Goal: Check status: Check status

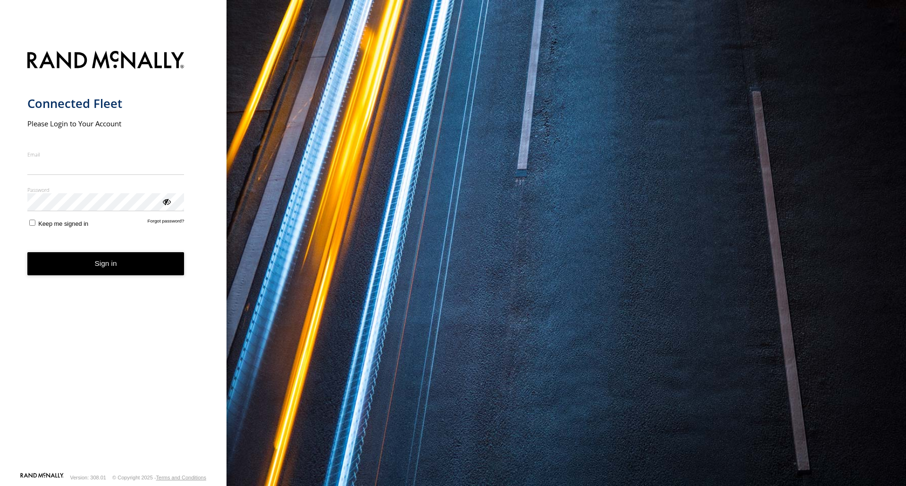
type input "**********"
click at [106, 268] on button "Sign in" at bounding box center [105, 263] width 157 height 23
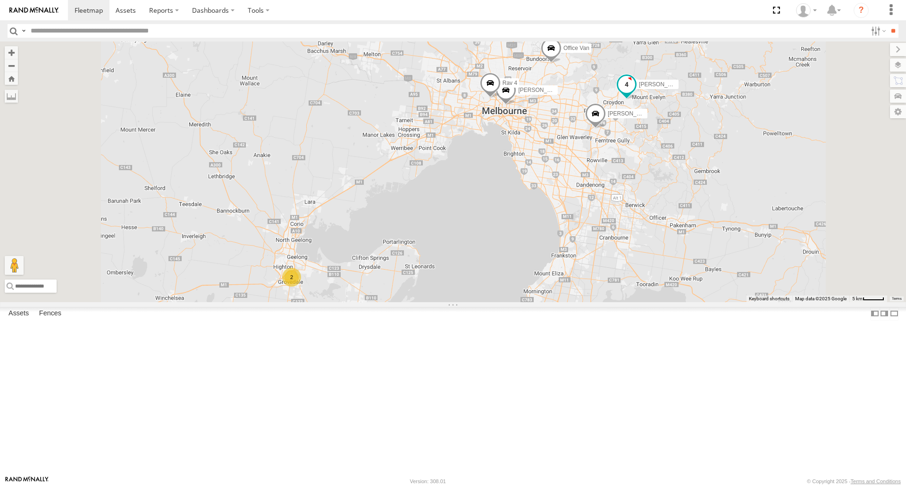
click at [635, 93] on span at bounding box center [626, 84] width 17 height 17
